Goal: Information Seeking & Learning: Learn about a topic

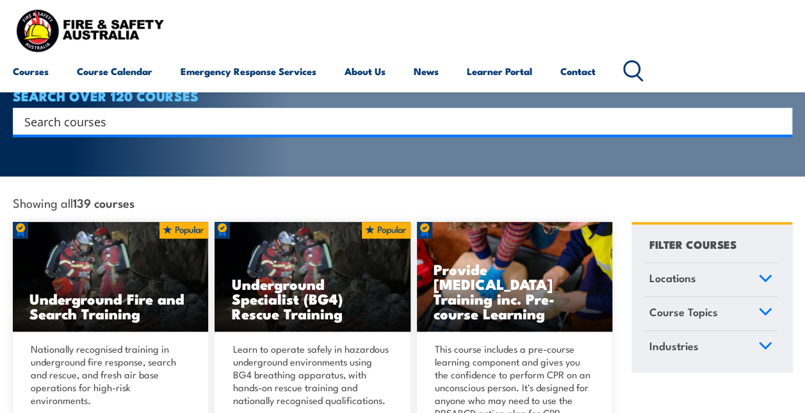
scroll to position [256, 0]
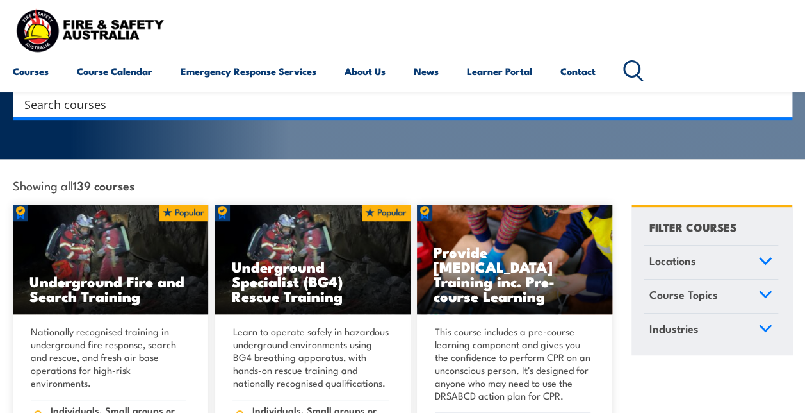
click at [641, 78] on icon at bounding box center [633, 70] width 21 height 21
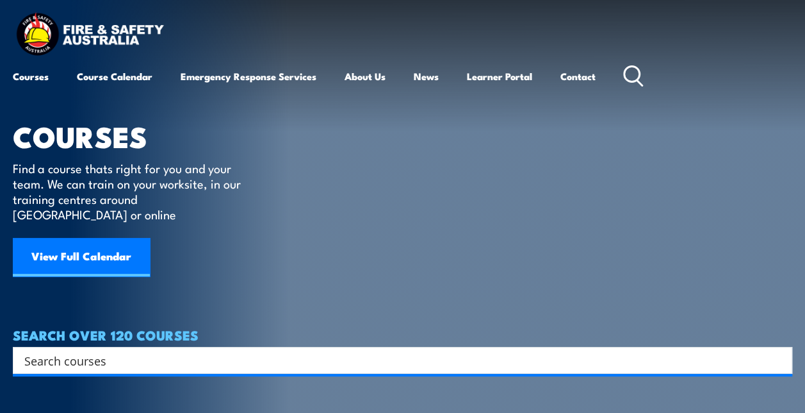
click at [46, 350] on input "Search input" at bounding box center [394, 359] width 740 height 19
type input "aiims"
